Goal: Task Accomplishment & Management: Use online tool/utility

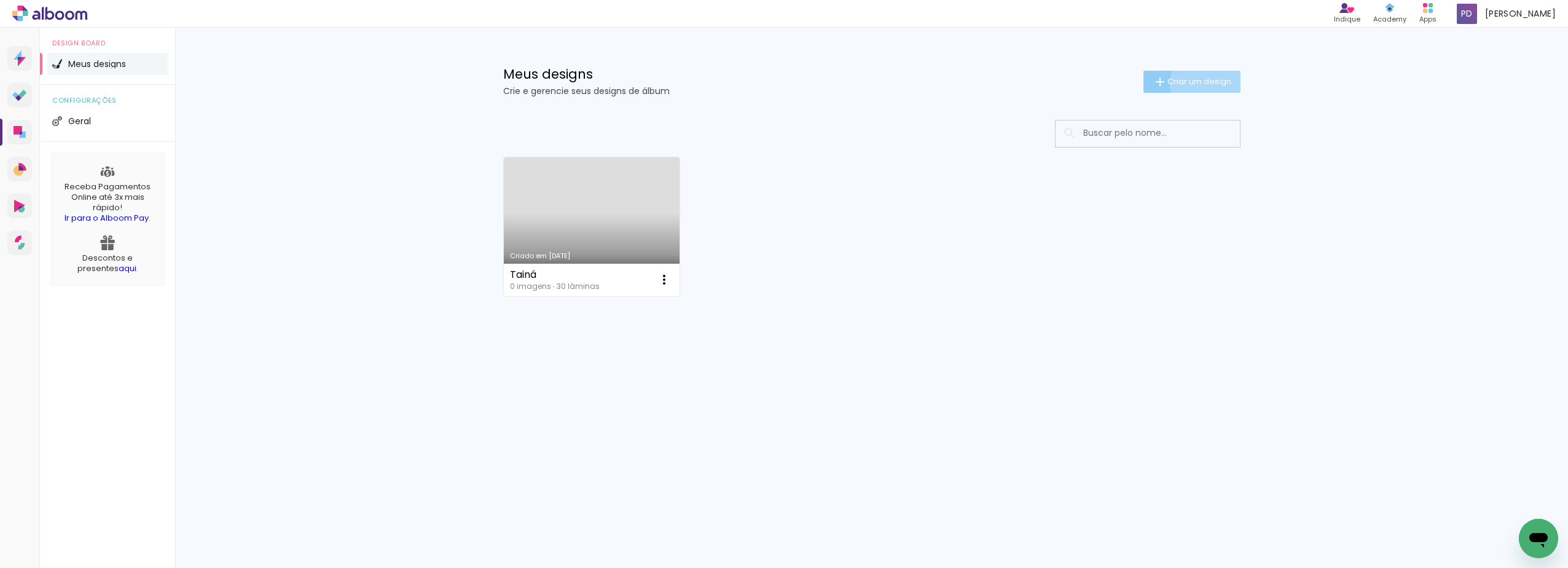
click at [1216, 83] on span "Criar um design" at bounding box center [1199, 82] width 64 height 8
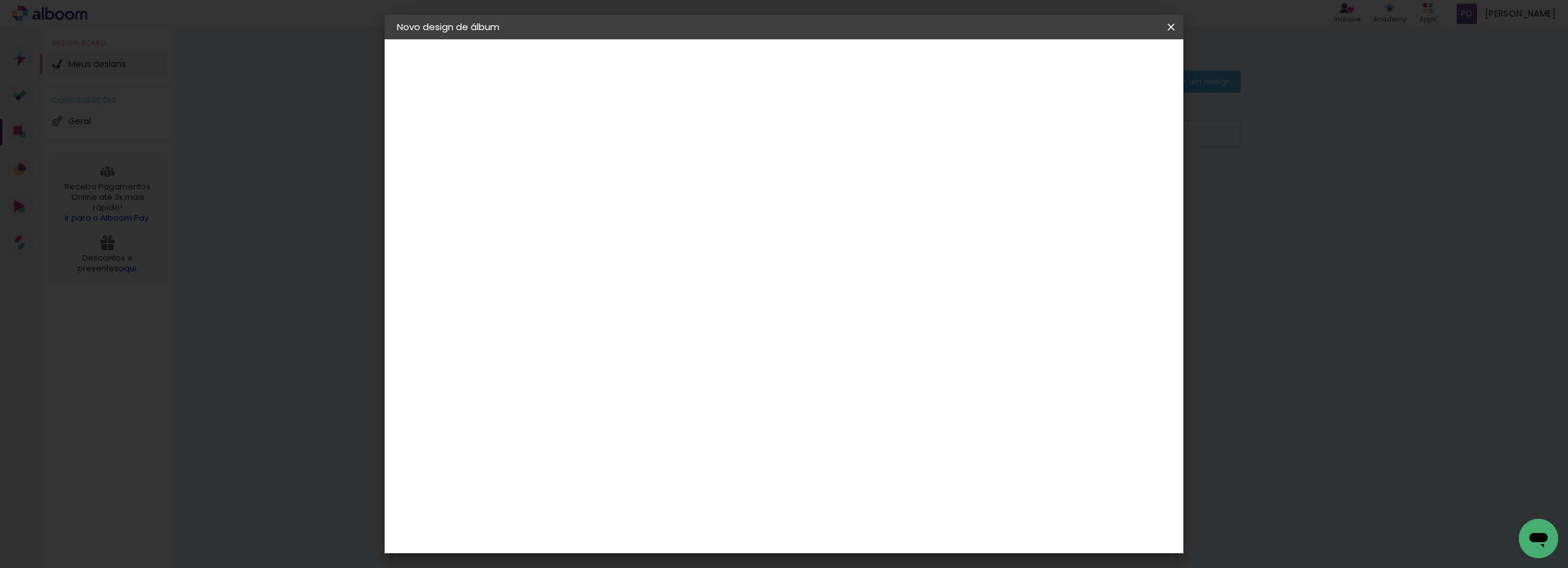
click at [598, 171] on input at bounding box center [598, 164] width 0 height 19
type input ","
type paper-input ","
click at [0, 0] on slot "Avançar" at bounding box center [0, 0] width 0 height 0
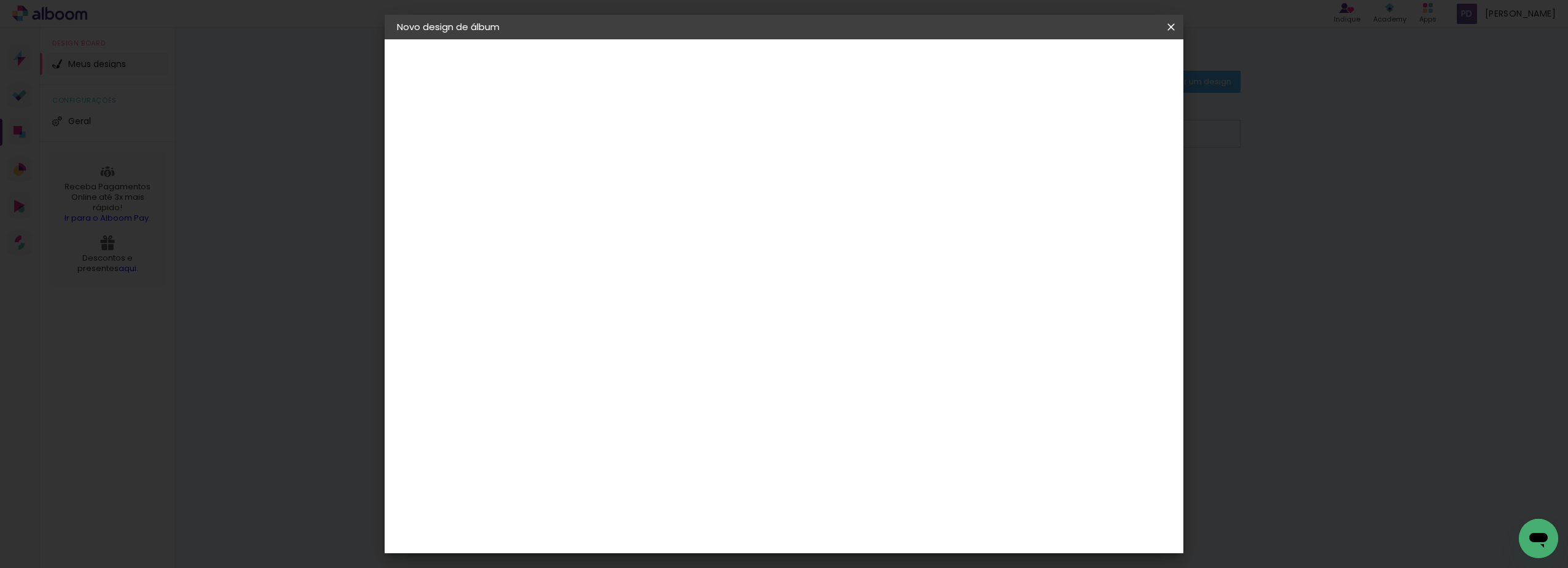
click at [691, 540] on paper-item "Lumière Imagem" at bounding box center [629, 556] width 132 height 32
click at [630, 547] on div "Lumière Imagem" at bounding box center [611, 557] width 41 height 20
click at [0, 0] on slot "Avançar" at bounding box center [0, 0] width 0 height 0
click at [646, 208] on input "text" at bounding box center [621, 213] width 48 height 19
click at [0, 0] on slot "Voltar" at bounding box center [0, 0] width 0 height 0
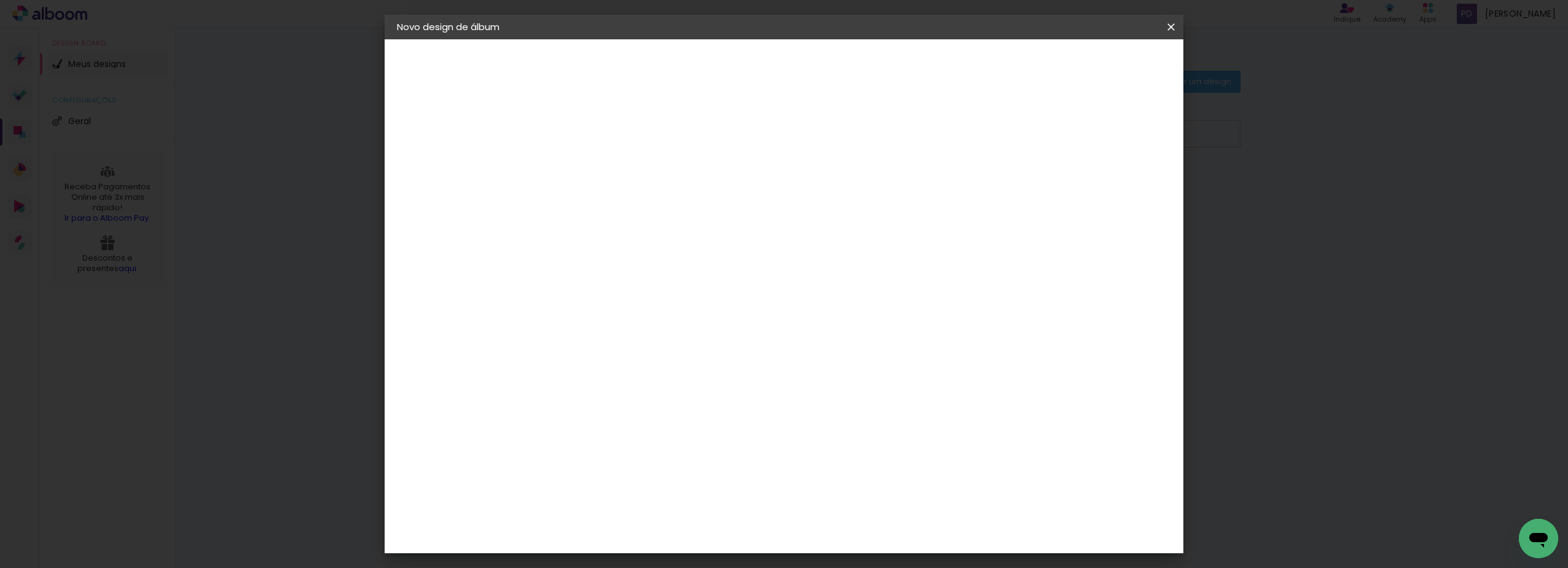
click at [1169, 26] on iron-icon at bounding box center [1172, 27] width 15 height 12
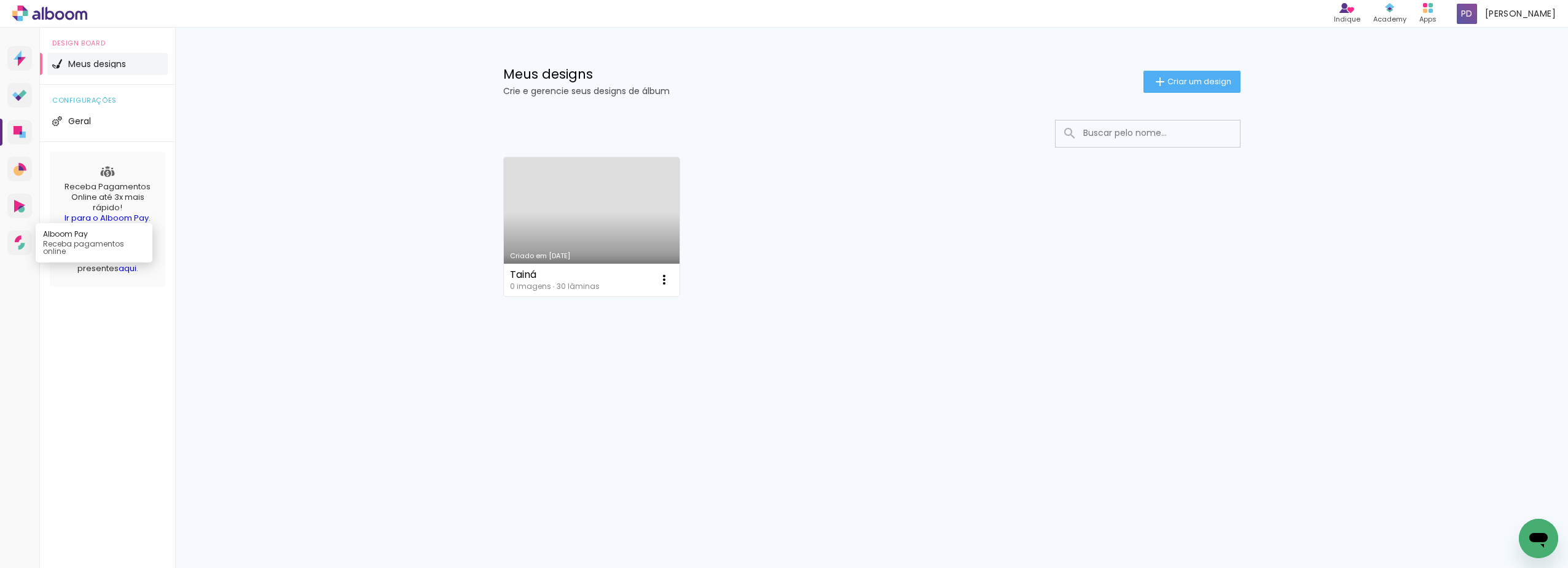
click at [24, 244] on icon at bounding box center [20, 243] width 11 height 15
